Goal: Navigation & Orientation: Understand site structure

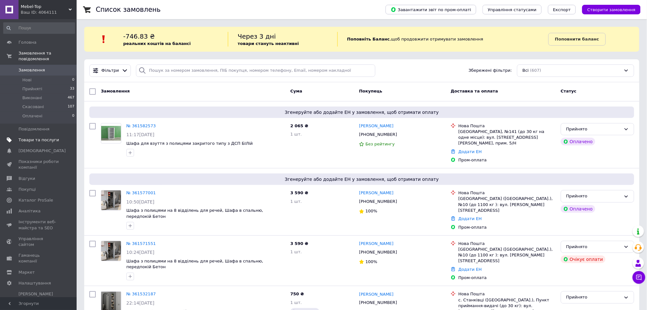
click at [35, 137] on span "Товари та послуги" at bounding box center [39, 140] width 41 height 6
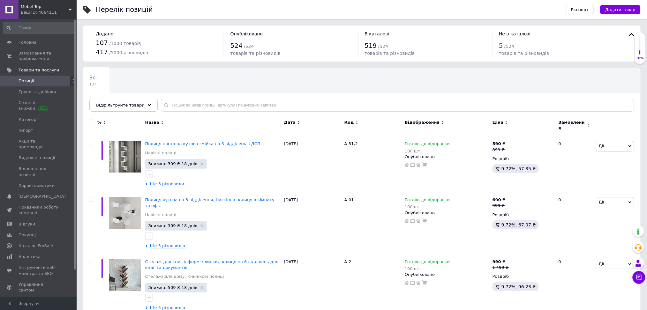
click at [218, 79] on div "Всі 107 Ok Відфільтровано... Зберегти" at bounding box center [362, 93] width 558 height 53
click at [353, 85] on div "Всі 107 Ok Відфільтровано... Зберегти" at bounding box center [362, 93] width 558 height 53
click at [29, 254] on span "Аналітика" at bounding box center [30, 257] width 22 height 6
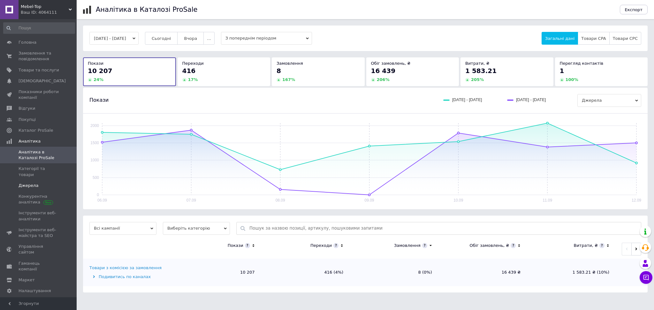
click at [29, 183] on span "Джерела" at bounding box center [29, 186] width 20 height 6
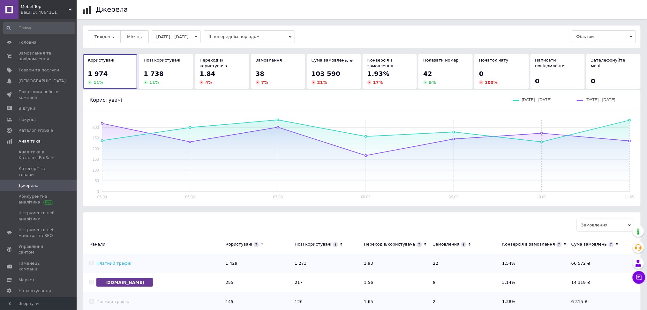
click at [345, 76] on div "103 590" at bounding box center [334, 73] width 45 height 9
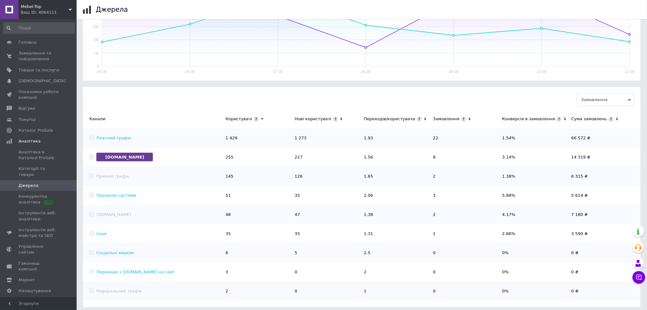
scroll to position [129, 0]
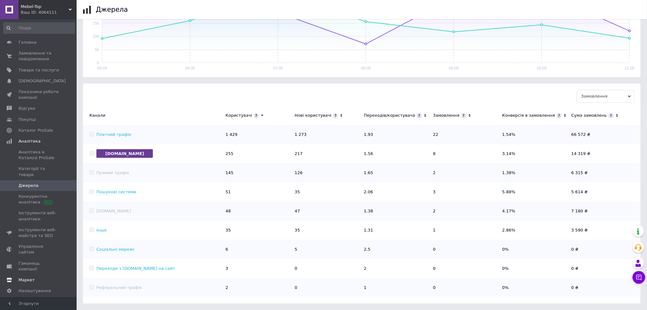
click at [25, 278] on span "Маркет" at bounding box center [27, 281] width 16 height 6
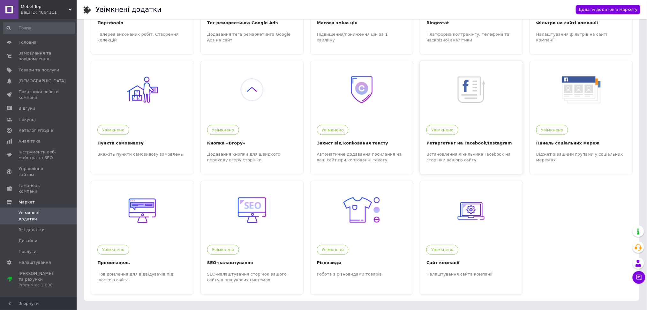
scroll to position [226, 0]
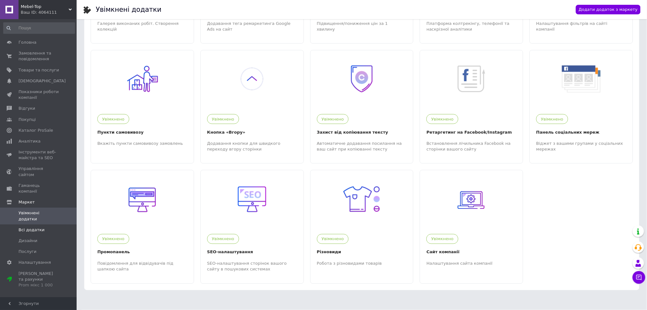
click at [34, 227] on span "Всі додатки" at bounding box center [32, 230] width 26 height 6
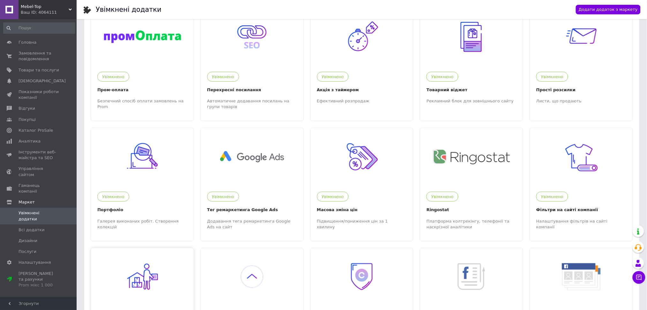
scroll to position [0, 0]
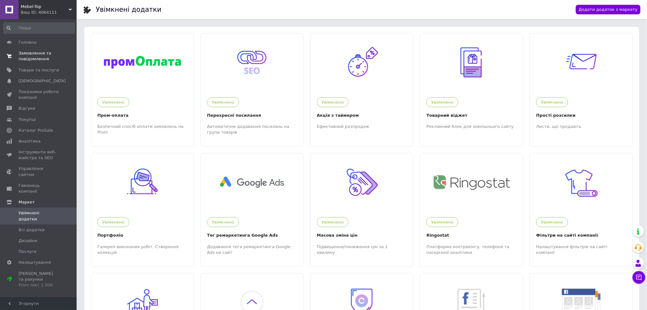
drag, startPoint x: 26, startPoint y: 51, endPoint x: 30, endPoint y: 58, distance: 8.0
click at [26, 51] on span "Замовлення та повідомлення" at bounding box center [39, 55] width 41 height 11
